Goal: Task Accomplishment & Management: Understand process/instructions

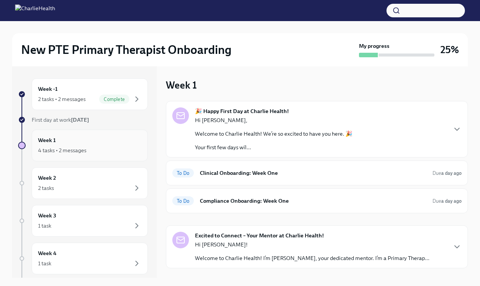
click at [130, 147] on div "4 tasks • 2 messages" at bounding box center [89, 150] width 103 height 9
click at [183, 198] on span "To Do" at bounding box center [183, 201] width 22 height 6
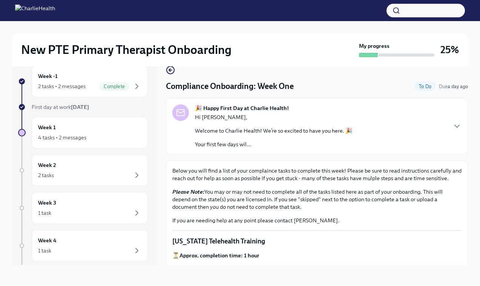
scroll to position [13, 0]
click at [458, 125] on icon "button" at bounding box center [457, 126] width 9 height 9
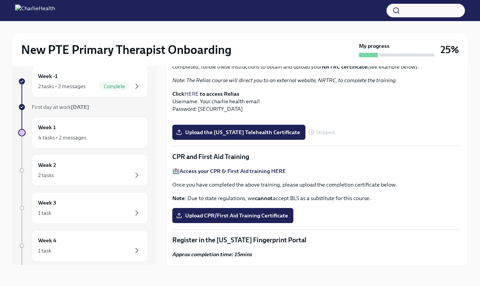
scroll to position [583, 0]
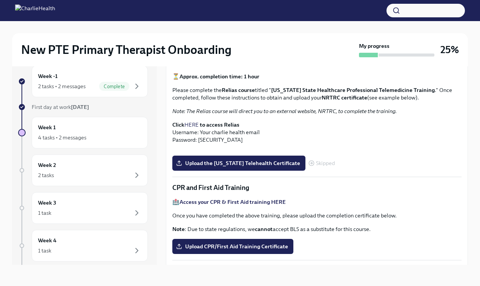
click at [192, 128] on link "HERE" at bounding box center [191, 124] width 14 height 7
click at [194, 128] on link "HERE" at bounding box center [191, 124] width 14 height 7
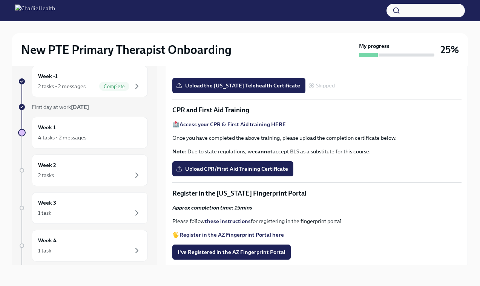
scroll to position [652, 0]
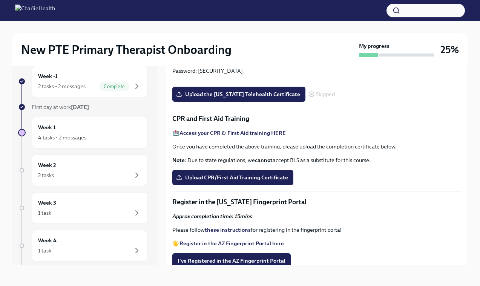
click at [278, 30] on div at bounding box center [240, 27] width 456 height 12
click at [194, 59] on link "HERE" at bounding box center [191, 55] width 14 height 7
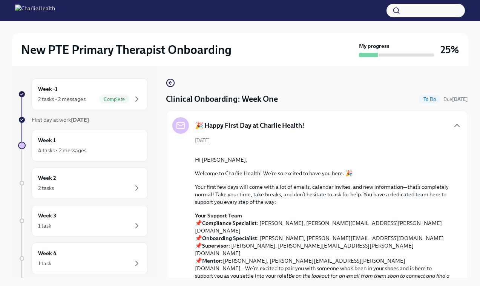
scroll to position [1000, 0]
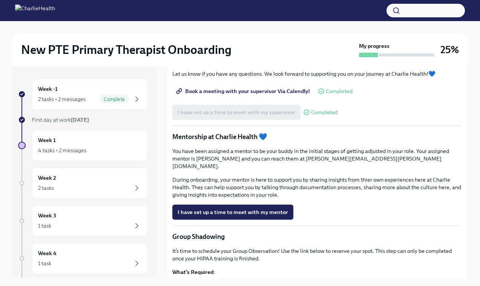
drag, startPoint x: 375, startPoint y: 150, endPoint x: 374, endPoint y: 223, distance: 73.2
click at [374, 223] on div "Welcome to your first week of onboarding! This week your focus will be on revie…" at bounding box center [316, 77] width 289 height 988
click at [99, 155] on div "4 tasks • 2 messages" at bounding box center [89, 150] width 103 height 9
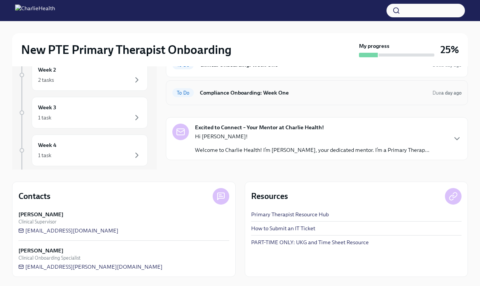
scroll to position [108, 0]
click at [459, 141] on icon "button" at bounding box center [457, 138] width 9 height 9
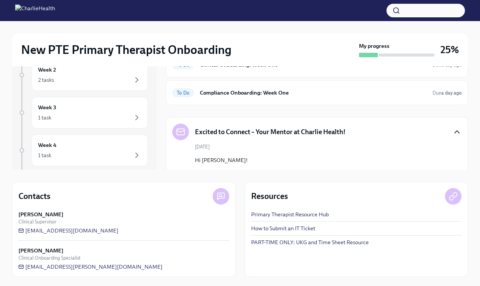
click at [461, 126] on div "Excited to Connect – Your Mentor at Charlie Health!" at bounding box center [316, 132] width 289 height 17
click at [456, 135] on icon "button" at bounding box center [457, 132] width 9 height 9
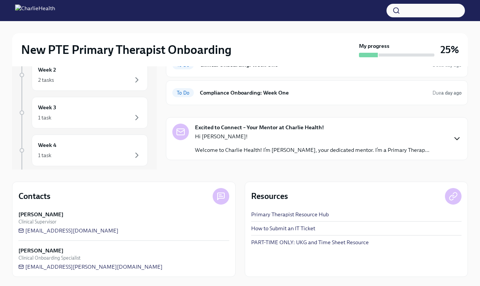
click at [470, 130] on div "New PTE Primary Therapist Onboarding My progress 25% Week -1 2 tasks • 2 messag…" at bounding box center [240, 99] width 480 height 373
click at [180, 93] on span "To Do" at bounding box center [183, 93] width 22 height 6
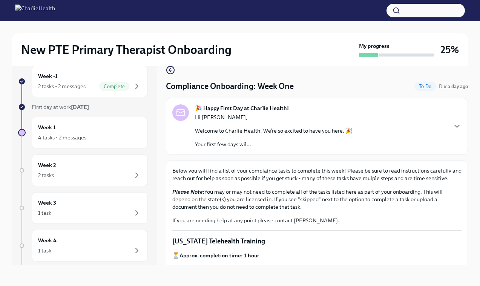
scroll to position [13, 0]
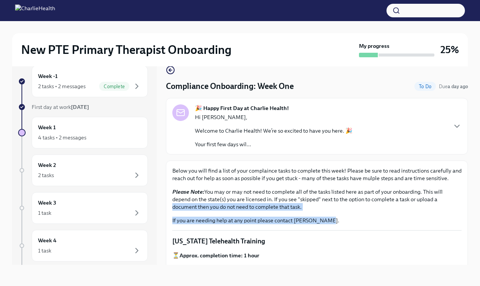
drag, startPoint x: 458, startPoint y: 201, endPoint x: 455, endPoint y: 227, distance: 25.9
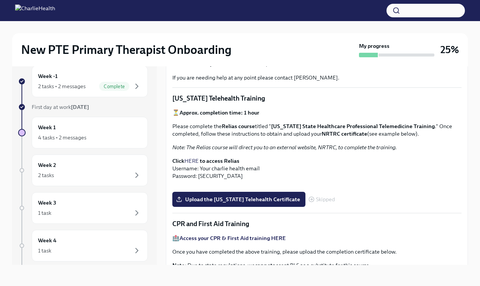
scroll to position [143, 0]
click at [193, 163] on link "HERE" at bounding box center [191, 160] width 14 height 7
